Goal: Task Accomplishment & Management: Manage account settings

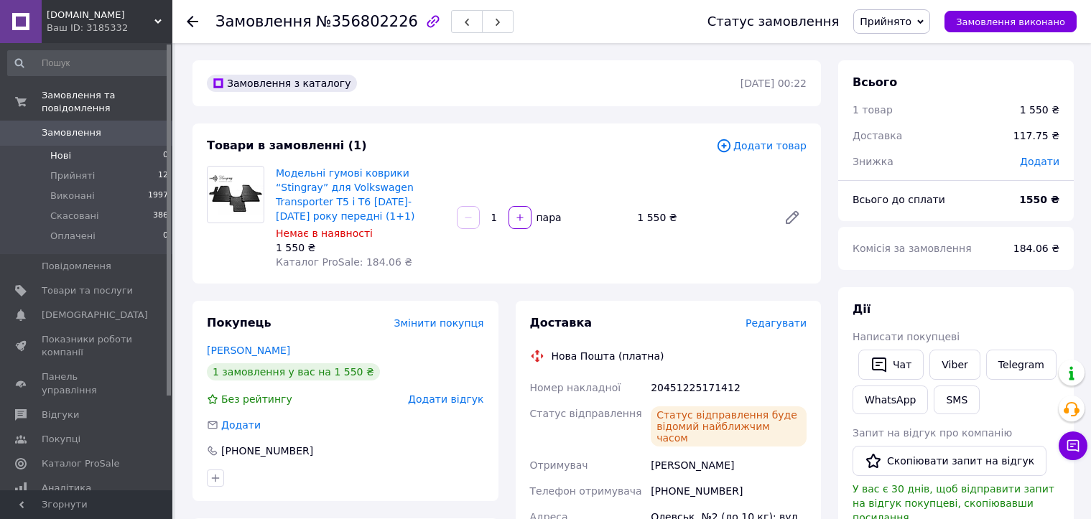
scroll to position [72, 0]
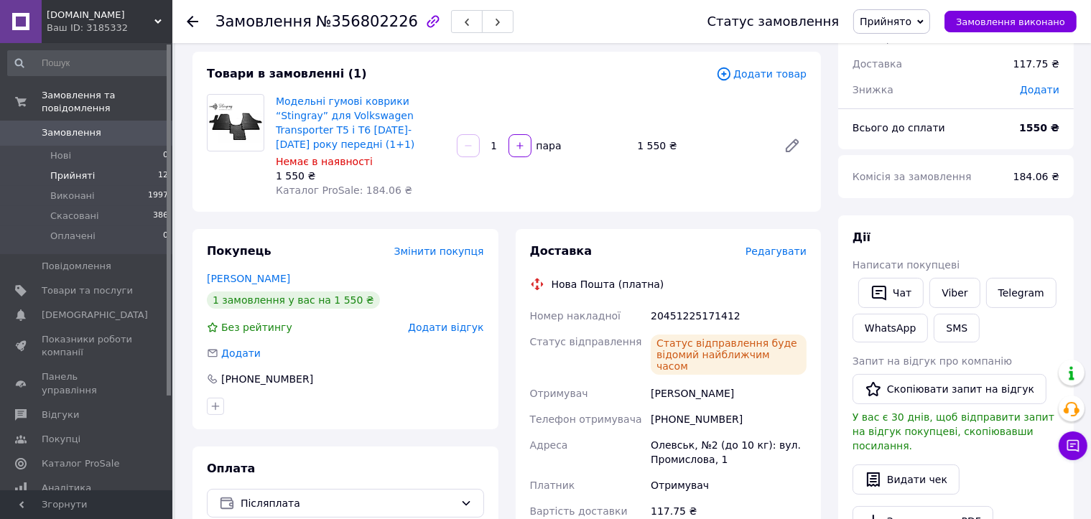
click at [74, 170] on span "Прийняті" at bounding box center [72, 176] width 45 height 13
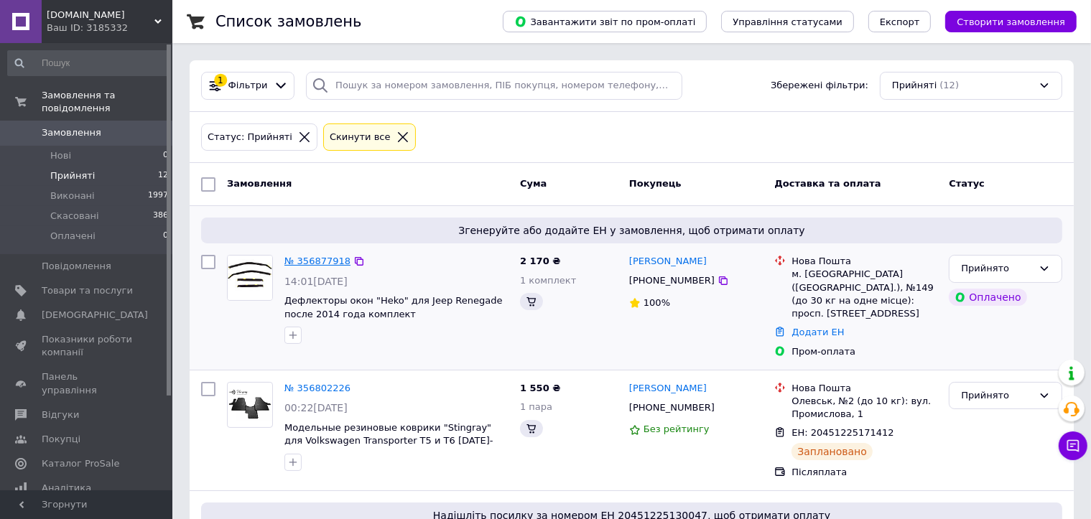
click at [305, 260] on link "№ 356877918" at bounding box center [317, 261] width 66 height 11
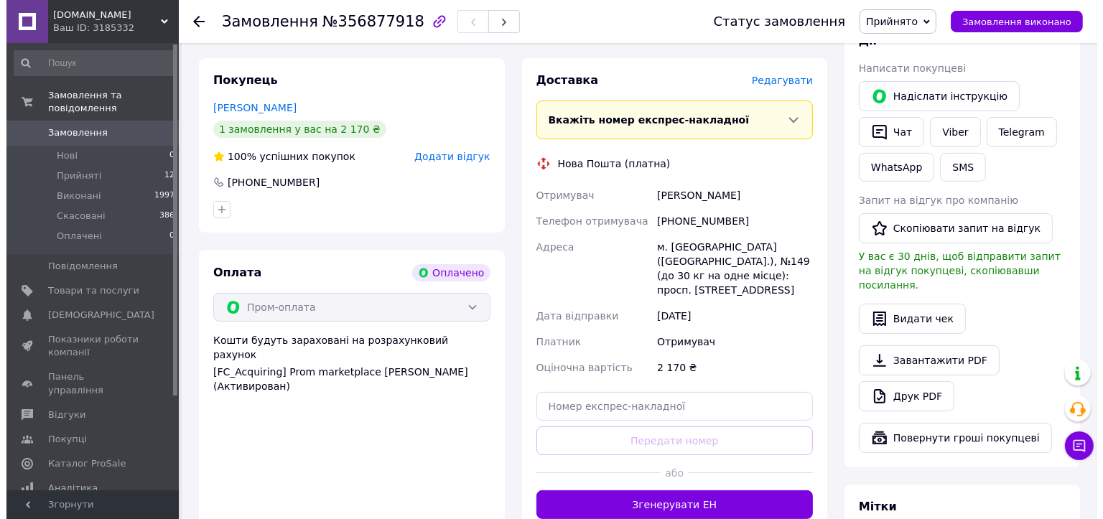
scroll to position [72, 0]
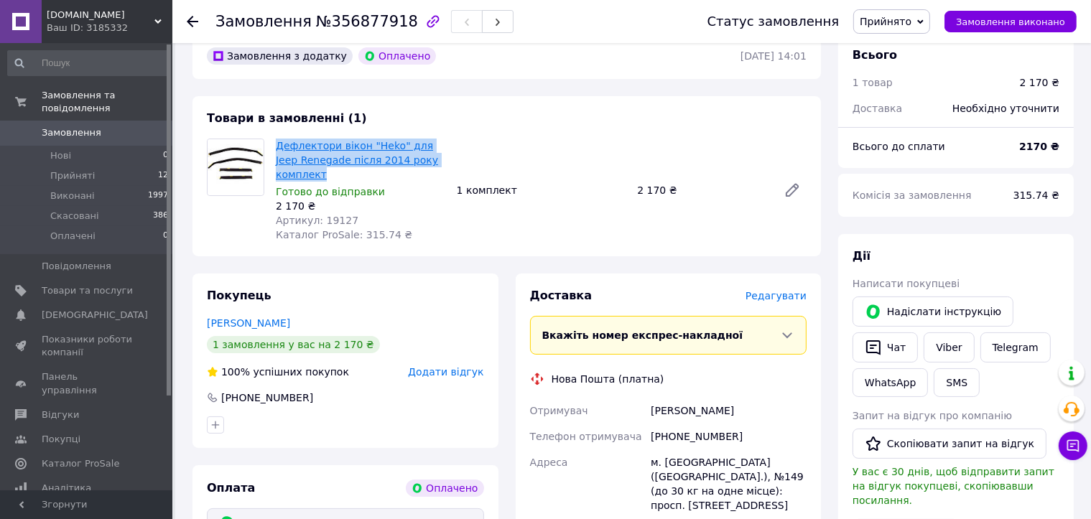
drag, startPoint x: 458, startPoint y: 158, endPoint x: 276, endPoint y: 145, distance: 182.2
click at [276, 145] on div "Дефлектори вікон "Heko" для Jeep Renegade після 2014 року комплект Готово до ві…" at bounding box center [541, 190] width 542 height 109
copy link "Дефлектори вікон "Heko" для Jeep Renegade після 2014 року комплект"
click at [773, 290] on span "Редагувати" at bounding box center [776, 295] width 61 height 11
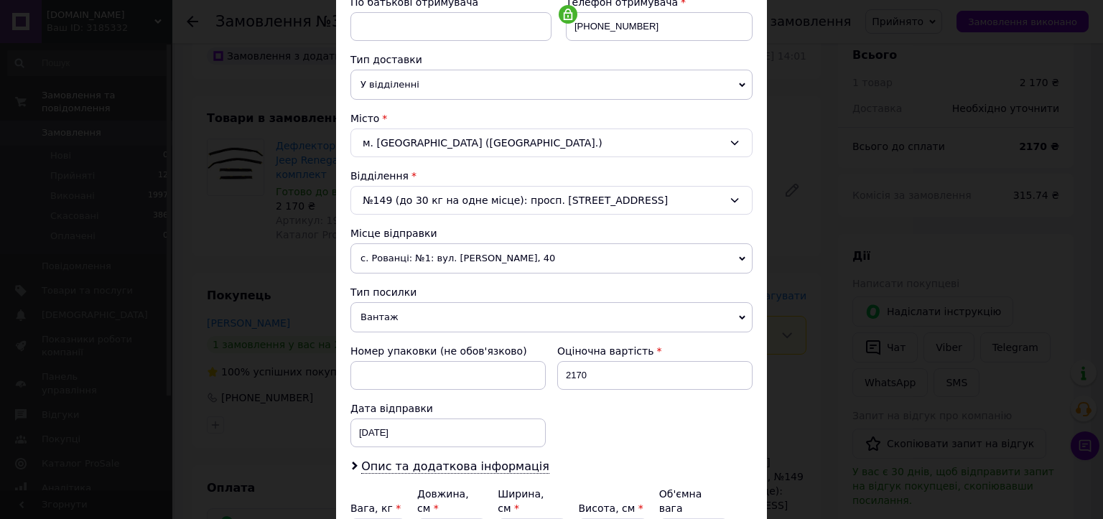
scroll to position [430, 0]
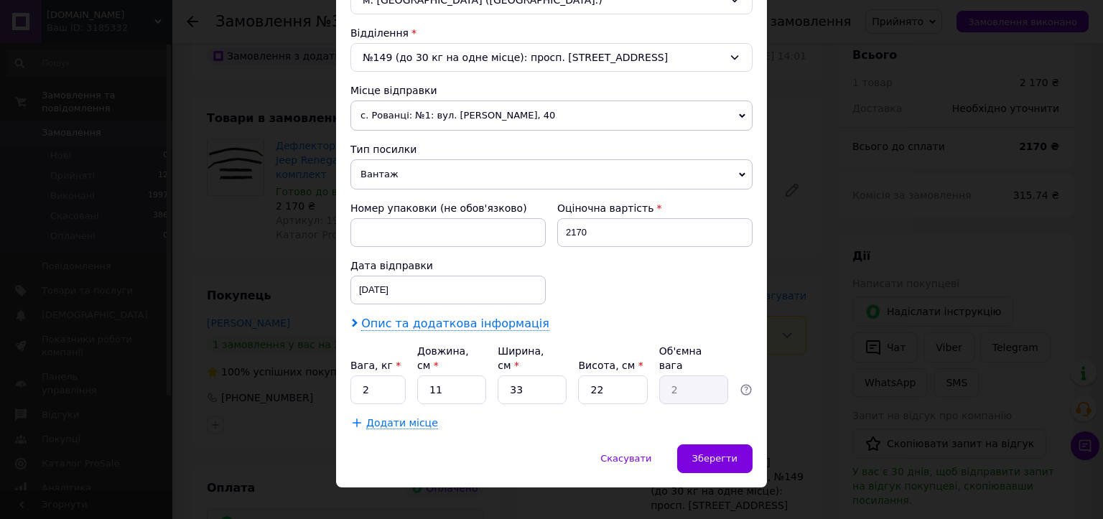
click at [453, 325] on span "Опис та додаткова інформація" at bounding box center [455, 324] width 188 height 14
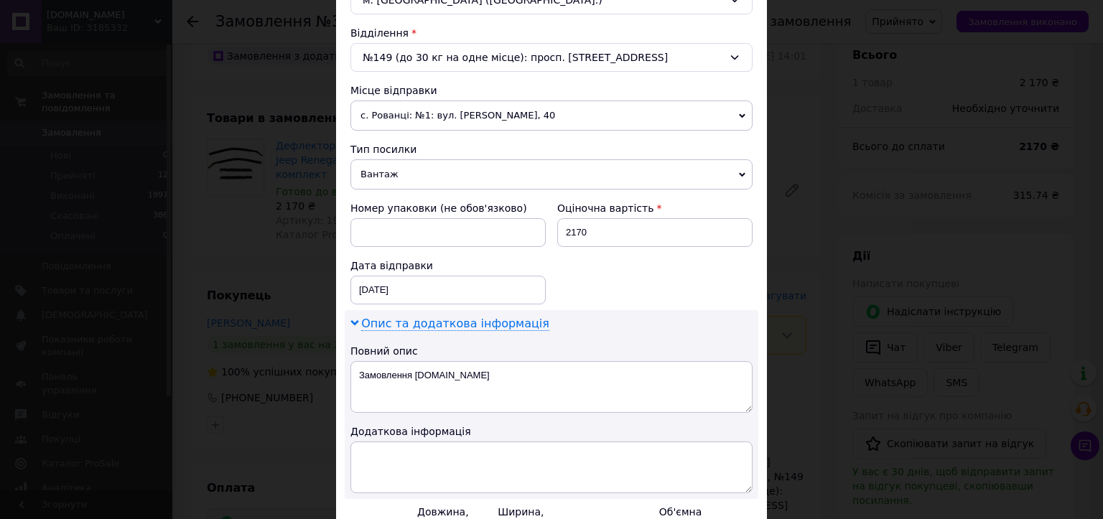
scroll to position [574, 0]
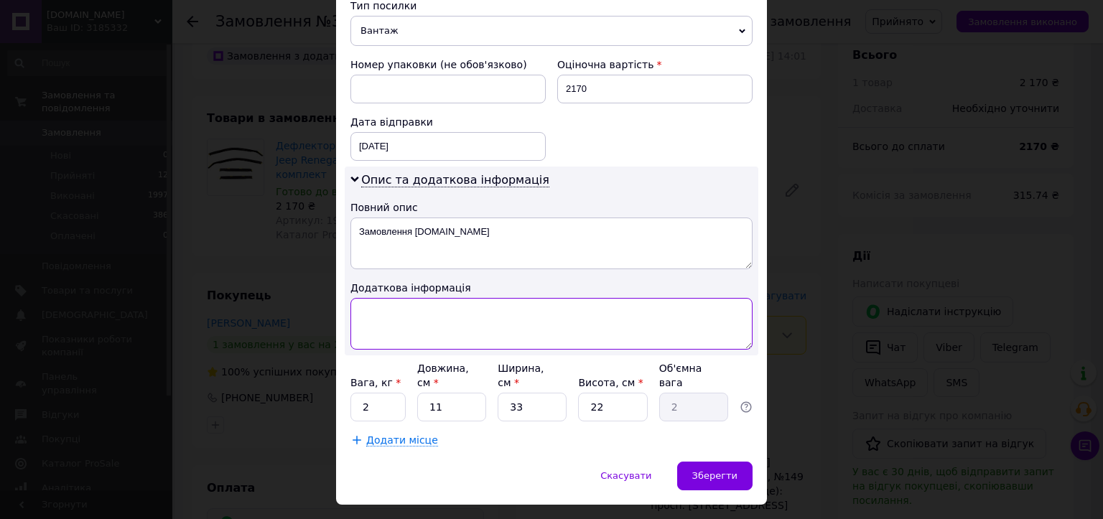
click at [448, 316] on textarea at bounding box center [552, 324] width 402 height 52
paste textarea "Дефлектори вікон "Heko" для Jeep Renegade після 2014 року комплект"
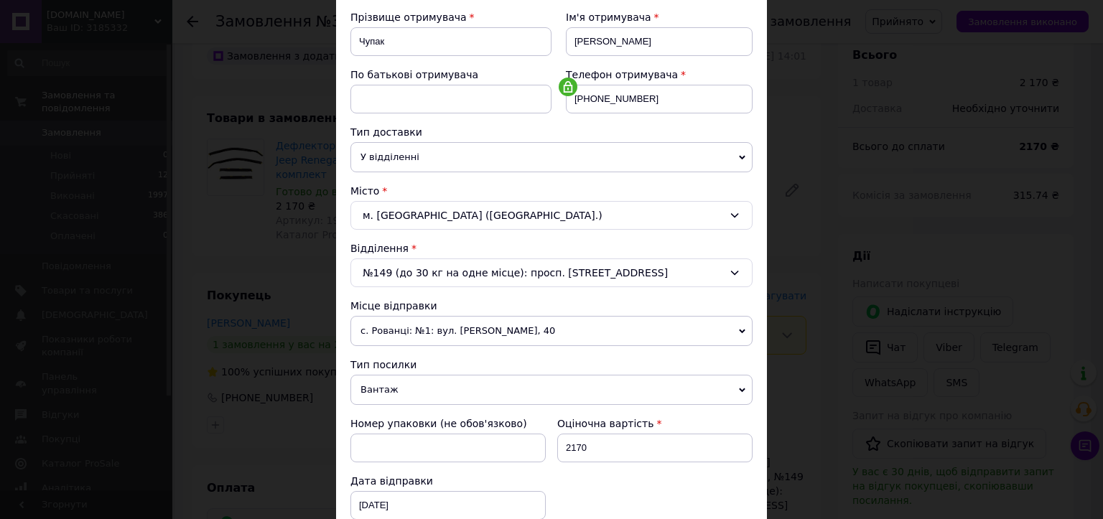
type textarea "Дефлектори вікон "Heko" для Jeep Renegade після 2014 року комплект"
click at [514, 323] on span "с. Рованці: №1: вул. [PERSON_NAME], 40" at bounding box center [552, 331] width 402 height 30
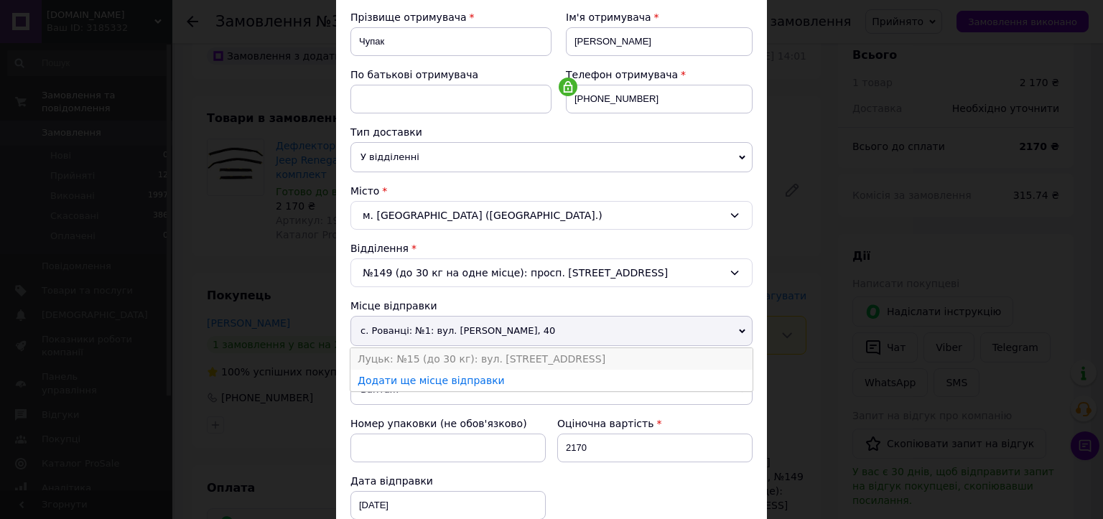
click at [471, 355] on li "Луцьк: №15 (до 30 кг): вул. [STREET_ADDRESS]" at bounding box center [552, 359] width 402 height 22
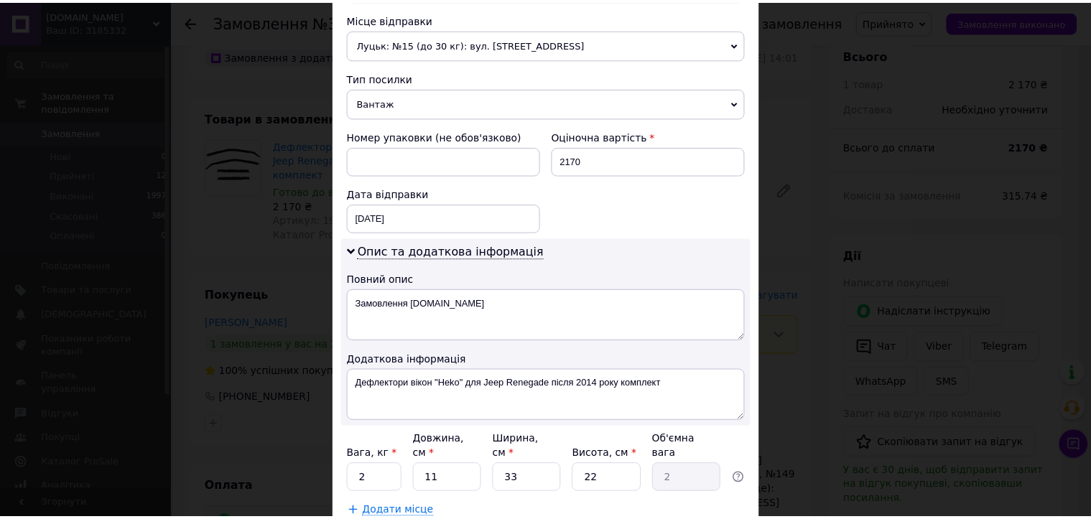
scroll to position [591, 0]
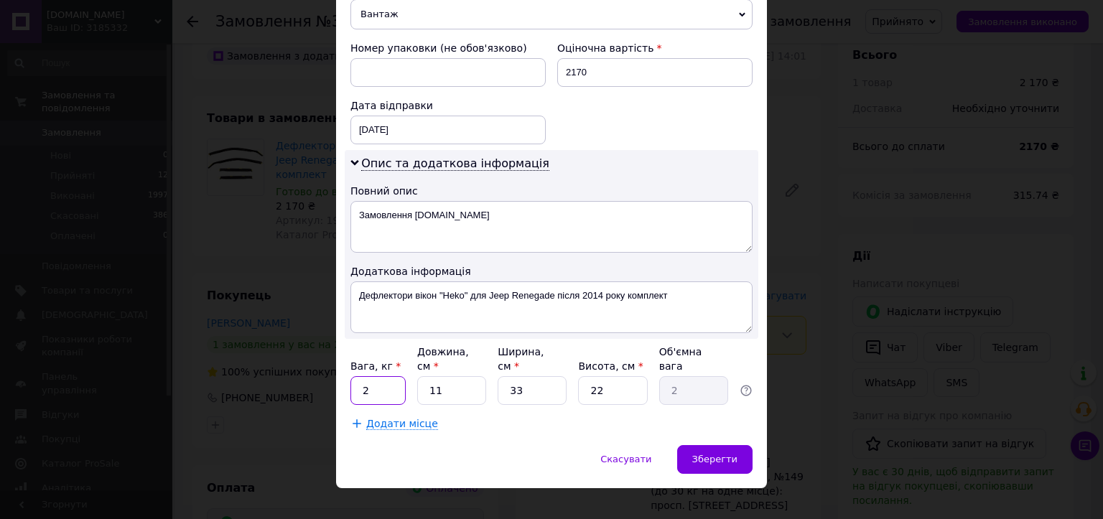
click at [359, 376] on input "2" at bounding box center [378, 390] width 55 height 29
type input "3"
drag, startPoint x: 460, startPoint y: 376, endPoint x: 431, endPoint y: 377, distance: 28.7
click at [431, 377] on input "11" at bounding box center [451, 390] width 69 height 29
type input "10"
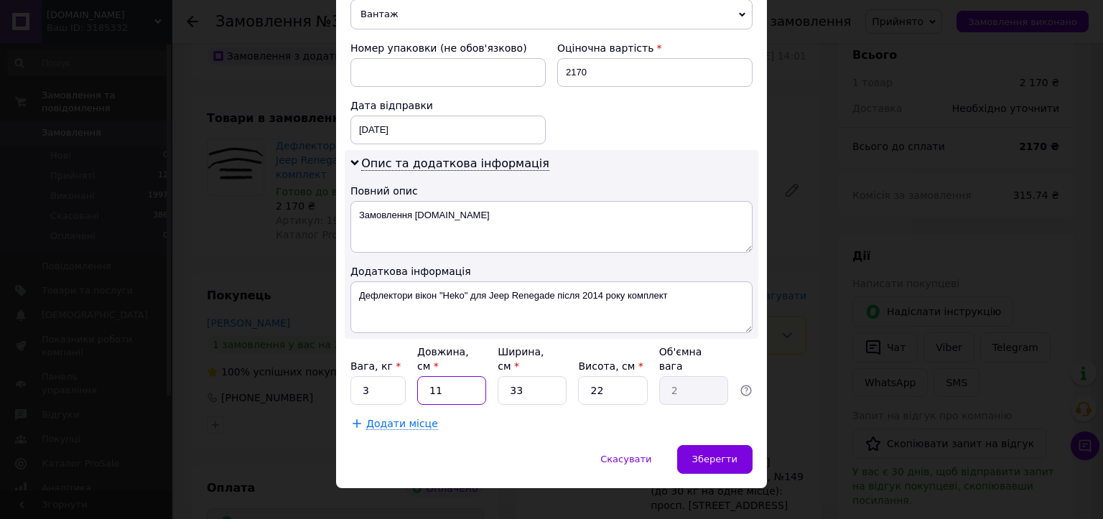
type input "1.82"
type input "105"
type input "19.06"
type input "105"
click at [520, 376] on input "33" at bounding box center [532, 390] width 69 height 29
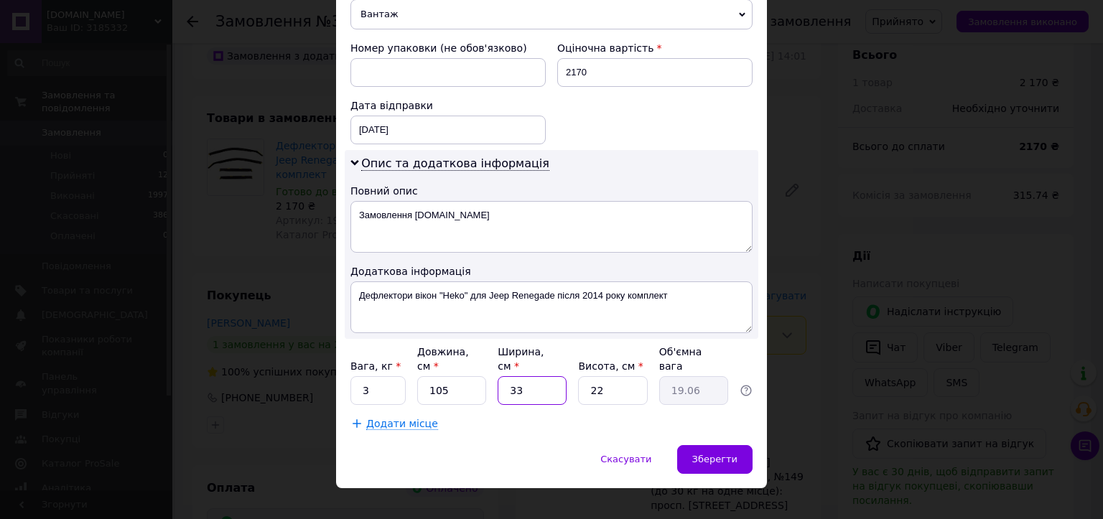
type input "3"
type input "1.73"
type input "37"
type input "21.37"
type input "37"
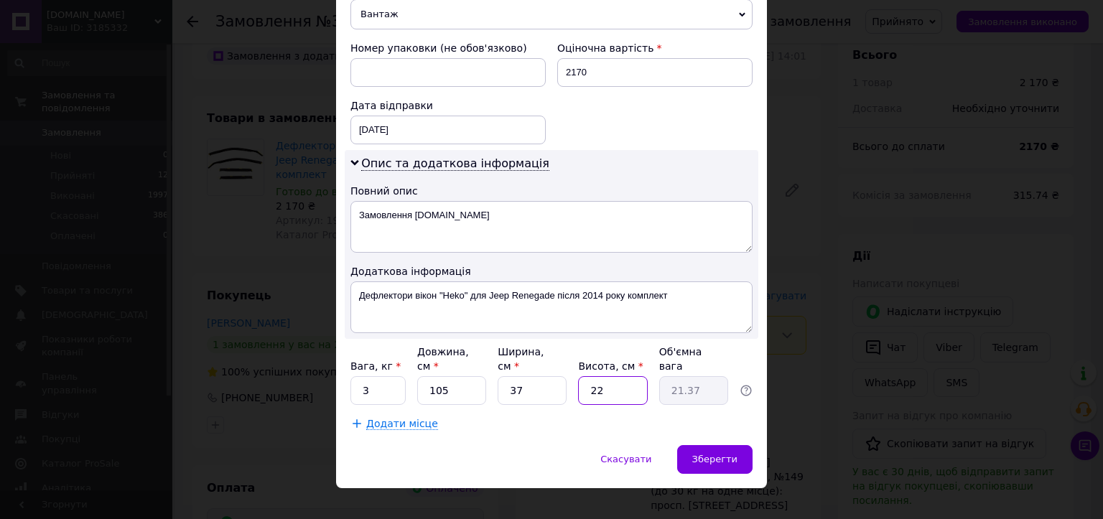
drag, startPoint x: 602, startPoint y: 375, endPoint x: 578, endPoint y: 373, distance: 24.5
click at [578, 376] on input "22" at bounding box center [612, 390] width 69 height 29
type input "1"
type input "0.97"
type input "11"
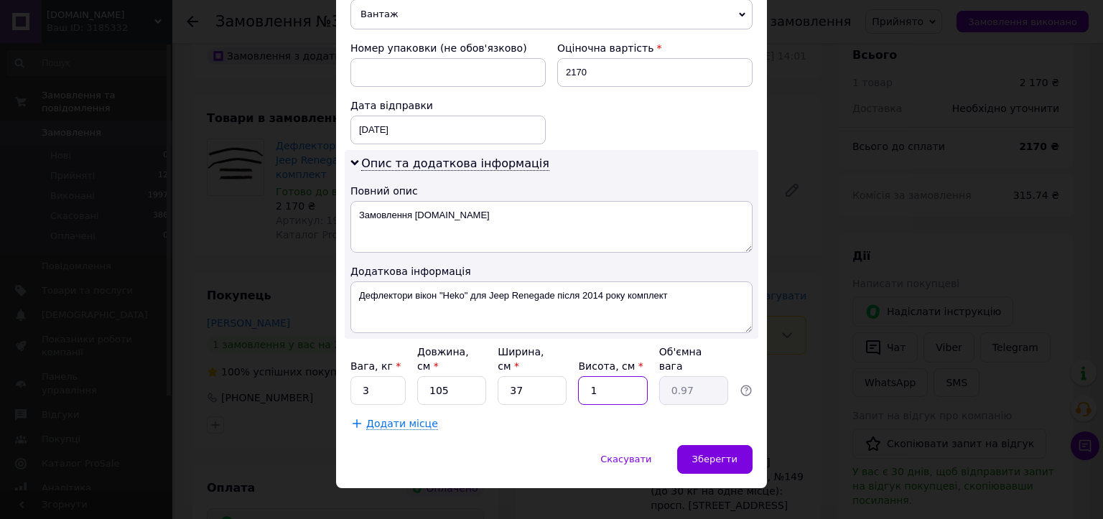
type input "10.68"
type input "11"
click at [723, 454] on span "Зберегти" at bounding box center [715, 459] width 45 height 11
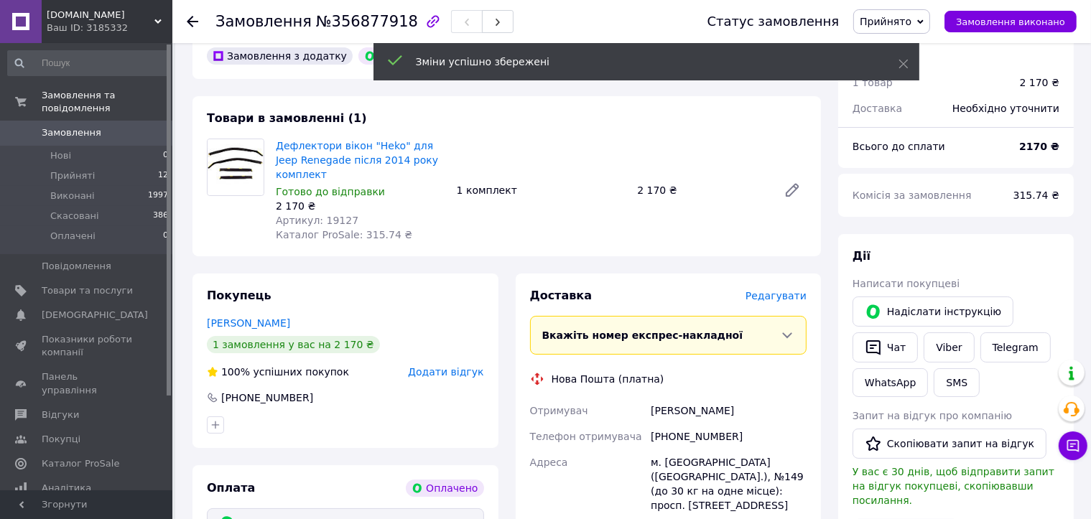
scroll to position [287, 0]
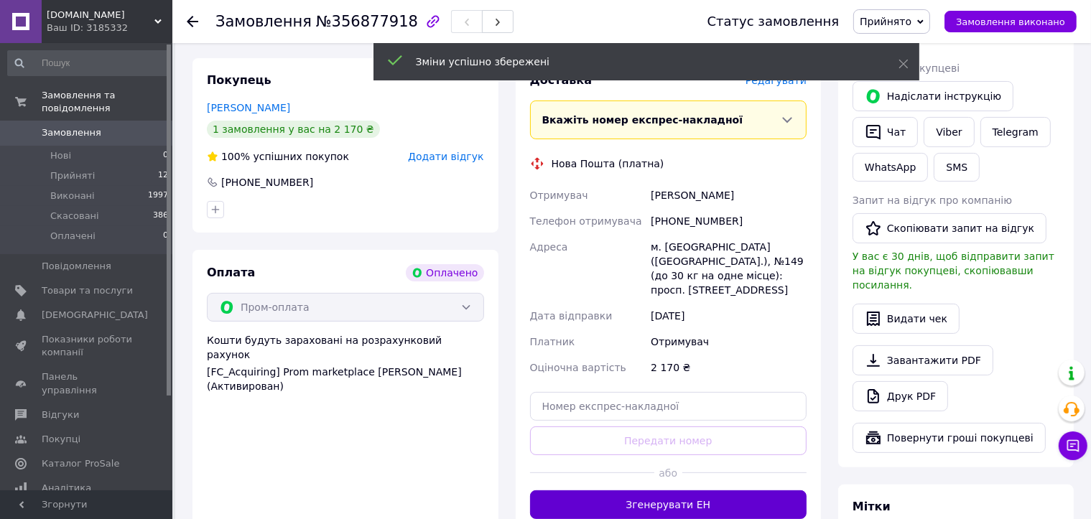
click at [659, 491] on button "Згенерувати ЕН" at bounding box center [668, 505] width 277 height 29
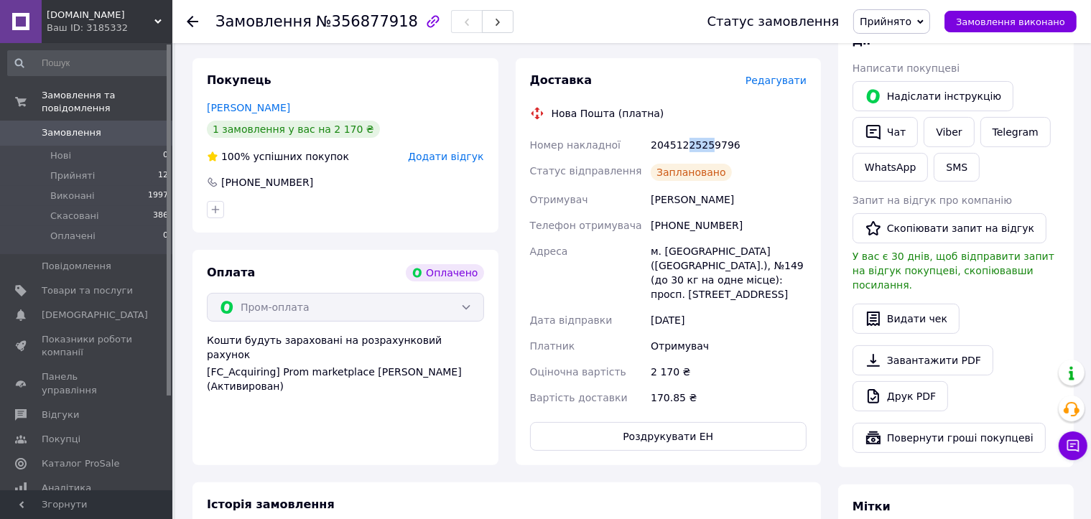
drag, startPoint x: 683, startPoint y: 131, endPoint x: 704, endPoint y: 133, distance: 20.9
click at [704, 133] on div "20451225259796" at bounding box center [729, 145] width 162 height 26
click at [98, 284] on span "Товари та послуги" at bounding box center [87, 290] width 91 height 13
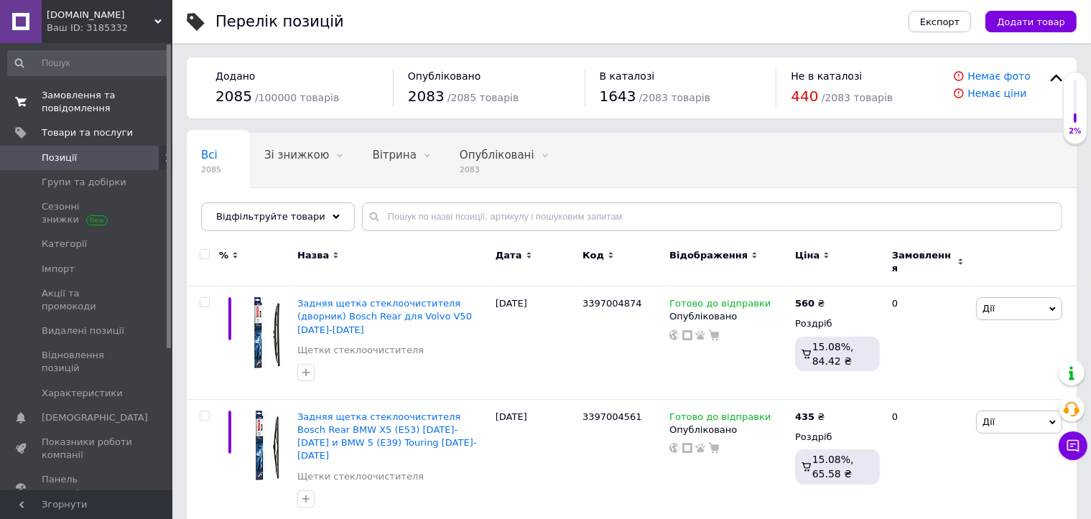
click at [79, 108] on span "Замовлення та повідомлення" at bounding box center [87, 102] width 91 height 26
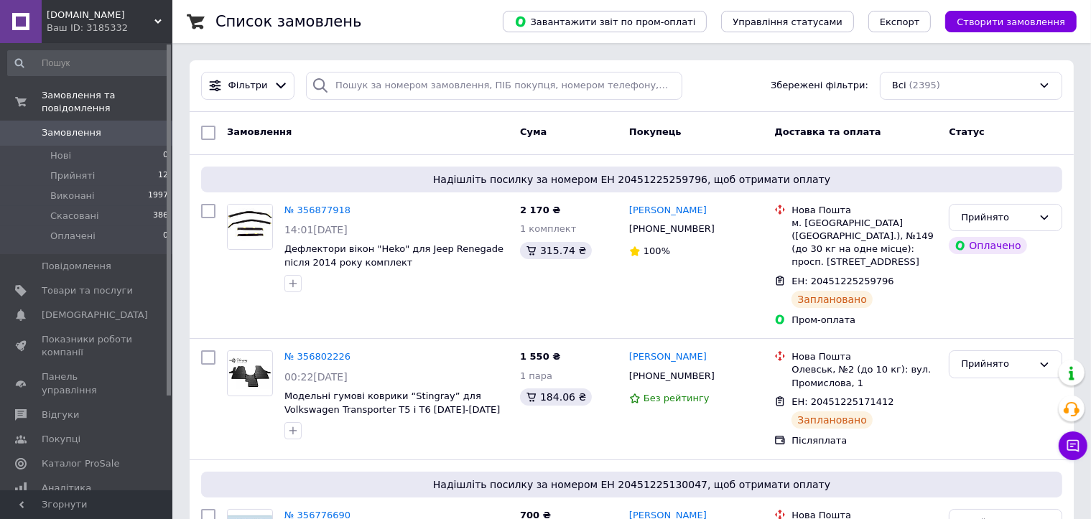
click at [68, 126] on span "Замовлення" at bounding box center [72, 132] width 60 height 13
click at [82, 190] on span "Виконані" at bounding box center [72, 196] width 45 height 13
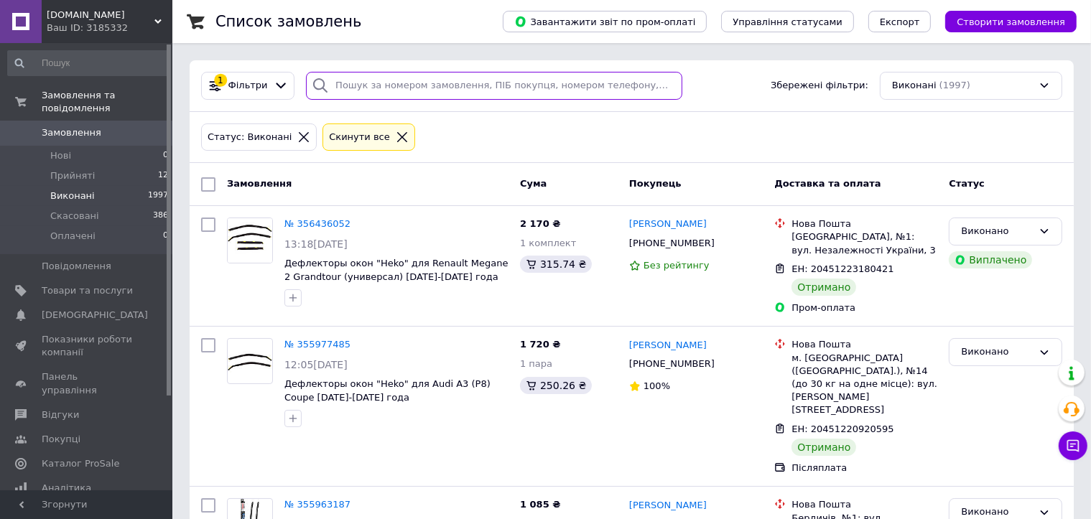
click at [430, 80] on input "search" at bounding box center [494, 86] width 376 height 28
paste input "356436052"
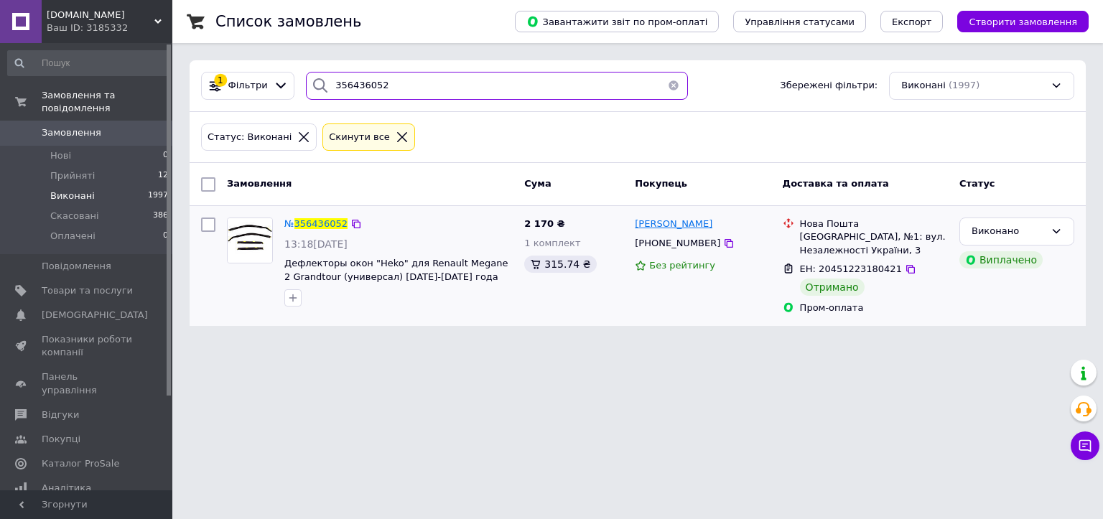
type input "356436052"
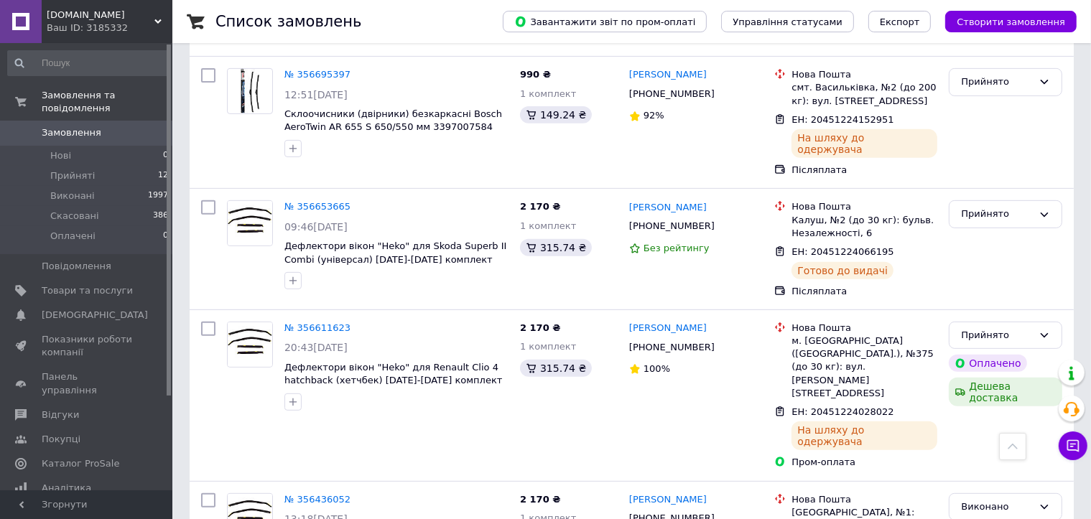
scroll to position [718, 0]
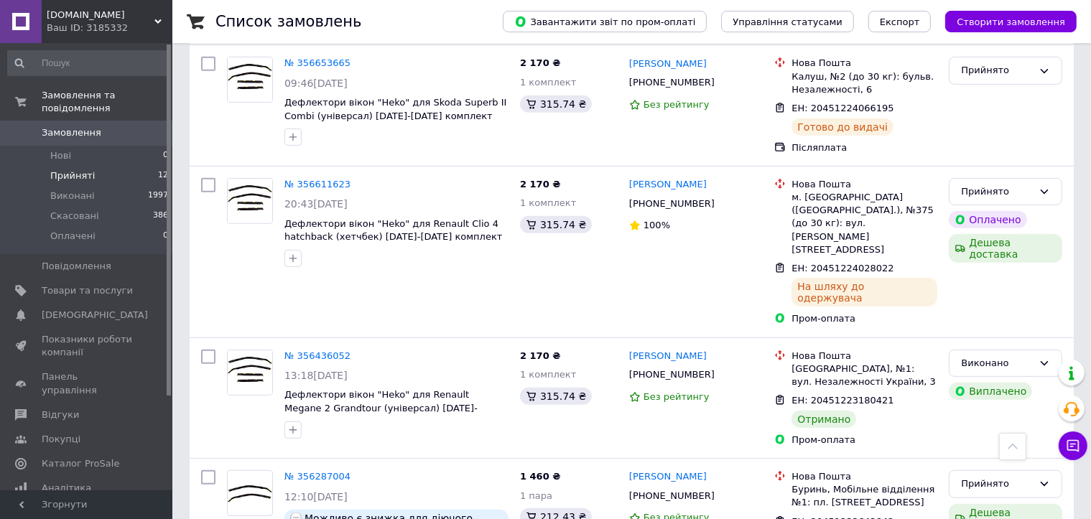
click at [78, 170] on span "Прийняті" at bounding box center [72, 176] width 45 height 13
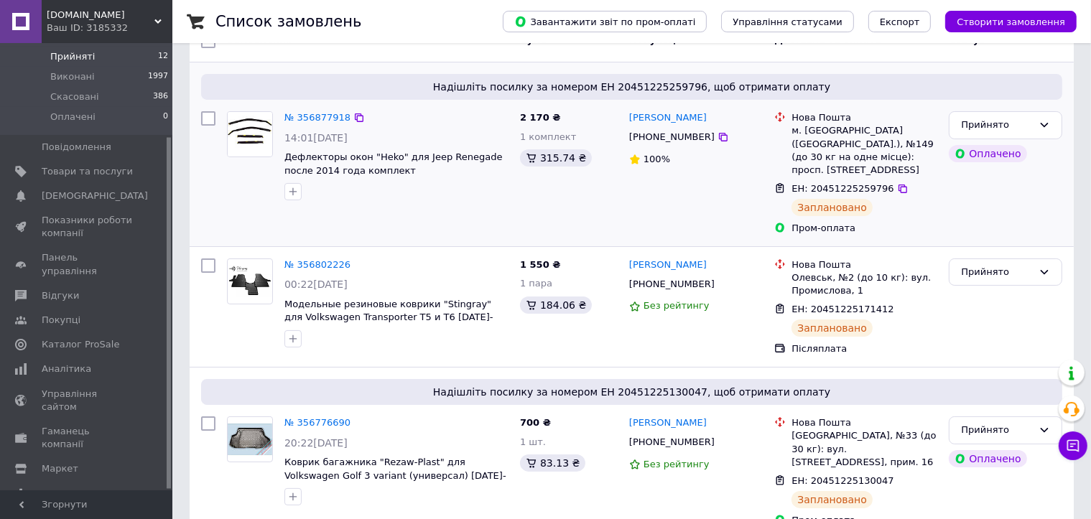
scroll to position [359, 0]
